Goal: Find specific page/section: Locate a particular part of the current website

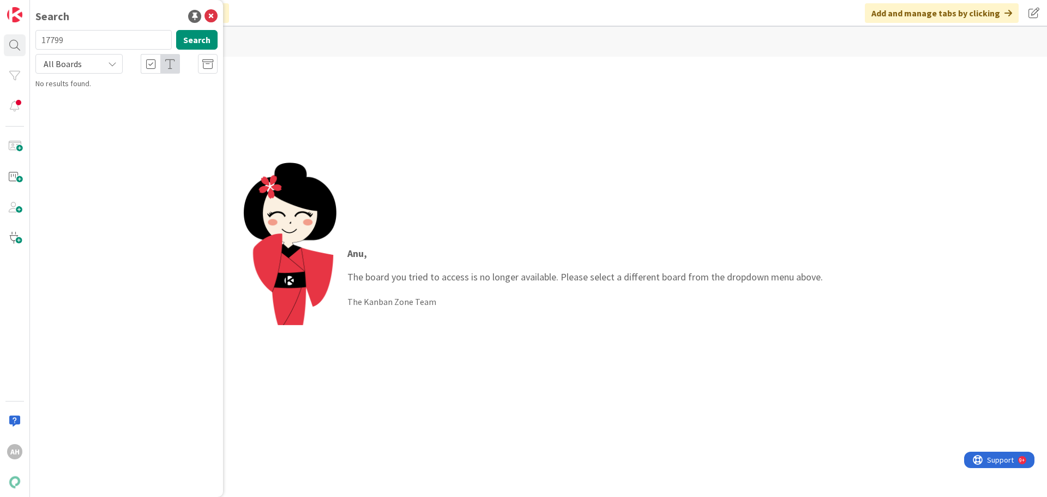
type input "17799"
click at [137, 101] on p "Maksumuistutusten asetukset ja rajaaminen" at bounding box center [134, 102] width 167 height 23
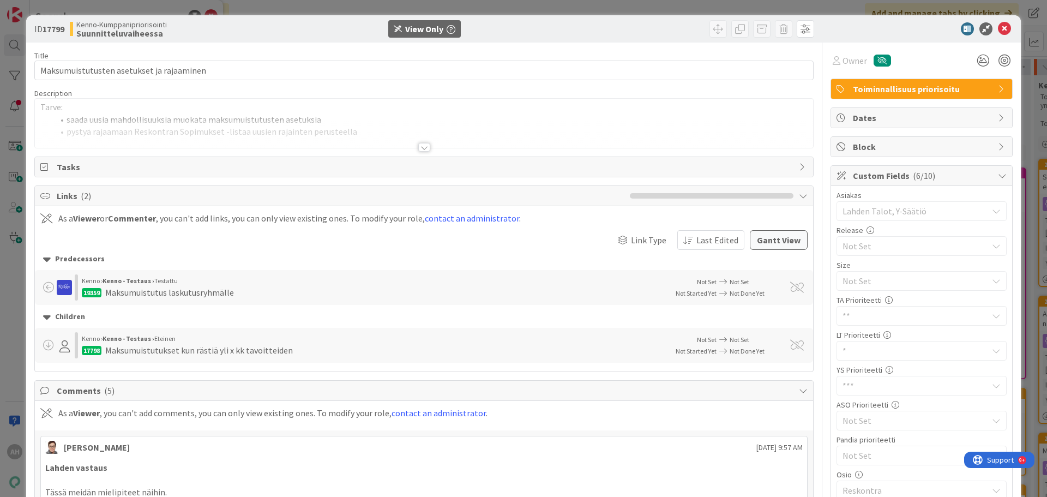
click at [420, 150] on div at bounding box center [424, 147] width 12 height 9
